Goal: Navigation & Orientation: Go to known website

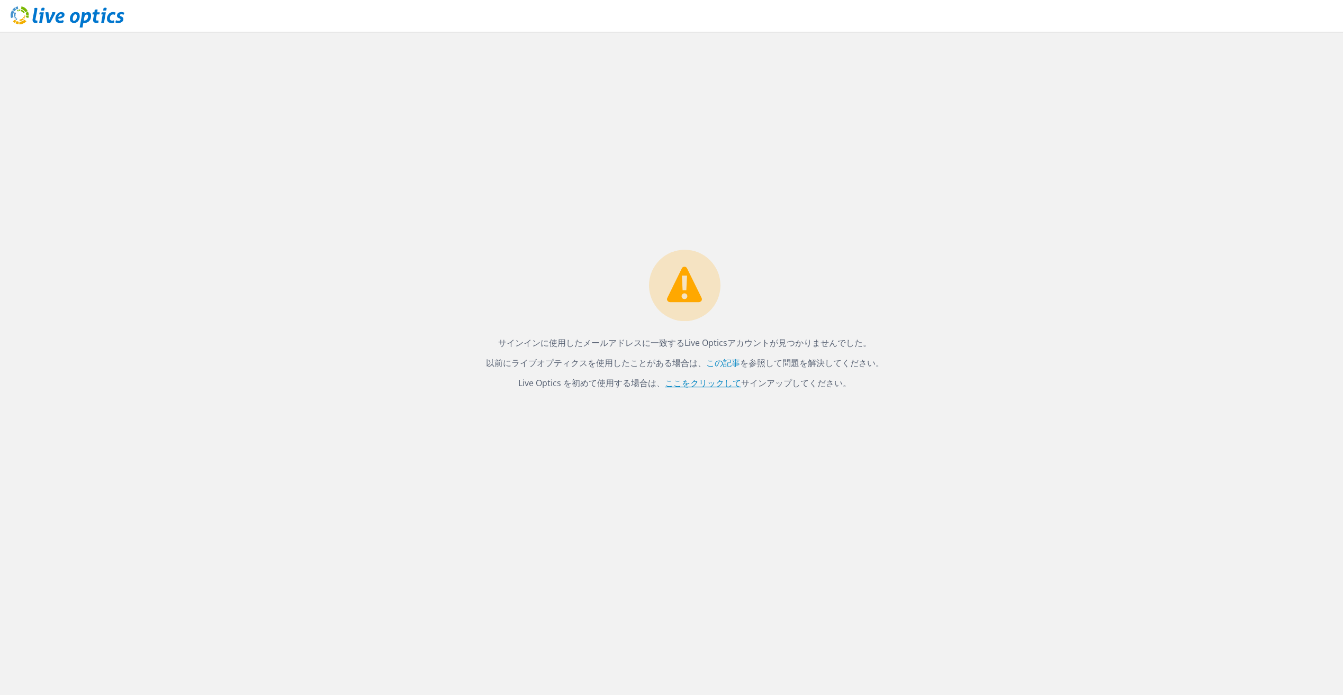
click at [711, 383] on link "ここをクリックして" at bounding box center [703, 383] width 76 height 12
